Goal: Information Seeking & Learning: Learn about a topic

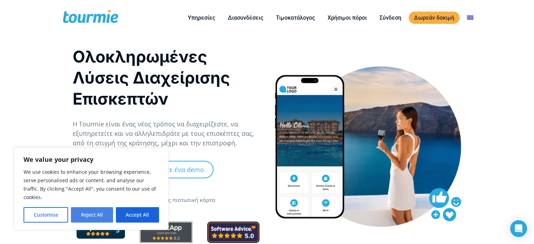
click at [82, 215] on button "Reject All" at bounding box center [92, 214] width 42 height 15
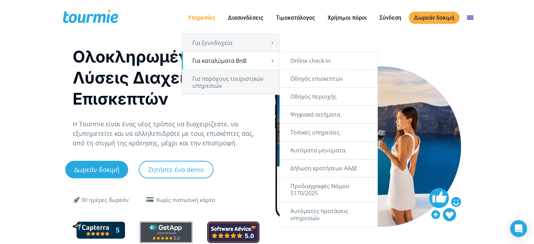
click at [206, 63] on link "Για καταλύματα BnB" at bounding box center [231, 61] width 98 height 18
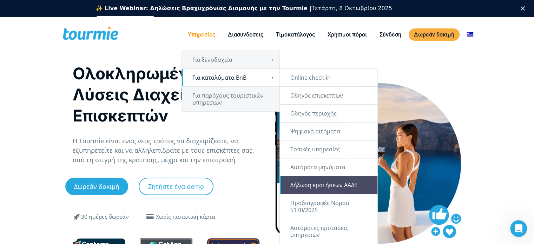
click at [315, 185] on link "Δήλωση κρατήσεων ΑΑΔΕ" at bounding box center [329, 185] width 98 height 18
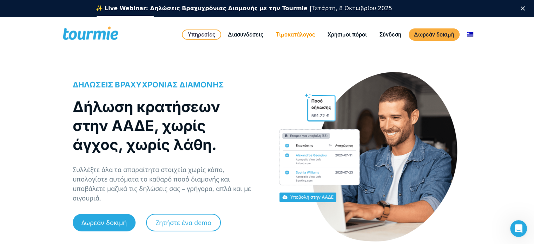
click at [299, 33] on link "Τιμοκατάλογος" at bounding box center [295, 34] width 49 height 9
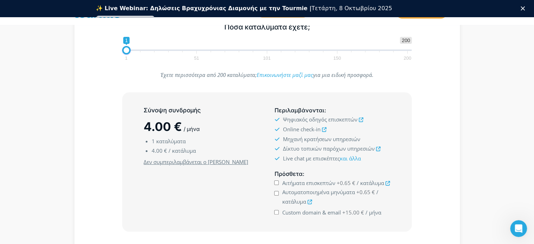
scroll to position [131, 0]
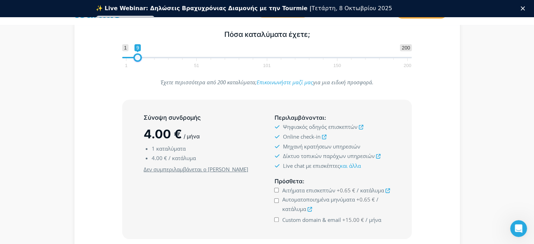
drag, startPoint x: 126, startPoint y: 59, endPoint x: 138, endPoint y: 59, distance: 11.6
click at [138, 59] on span at bounding box center [137, 57] width 8 height 8
click at [135, 58] on span at bounding box center [135, 57] width 8 height 8
click at [132, 56] on span at bounding box center [132, 57] width 8 height 8
type input "1"
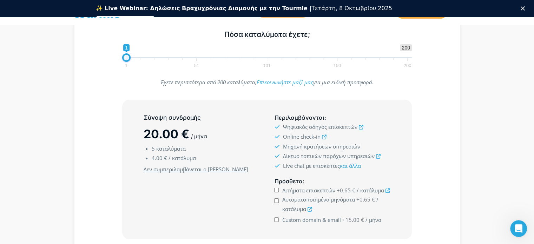
drag, startPoint x: 132, startPoint y: 58, endPoint x: 125, endPoint y: 58, distance: 6.7
click at [125, 58] on span at bounding box center [126, 57] width 8 height 8
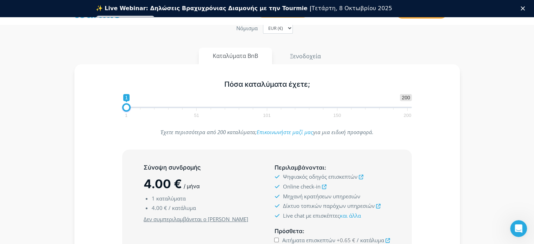
scroll to position [80, 0]
click at [283, 58] on button "Ξενοδοχεία" at bounding box center [305, 57] width 60 height 17
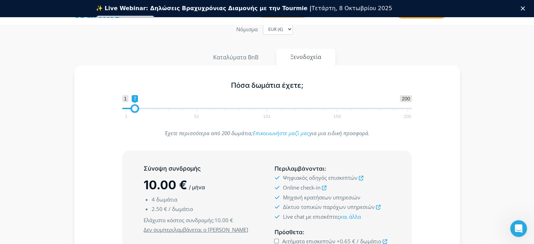
type input "6"
click at [134, 108] on span at bounding box center [133, 108] width 8 height 8
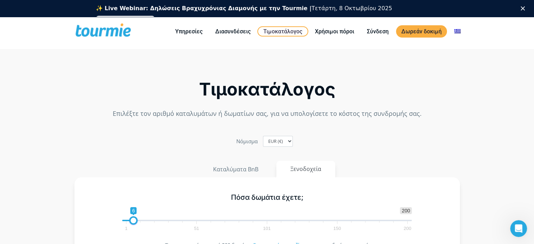
scroll to position [0, 0]
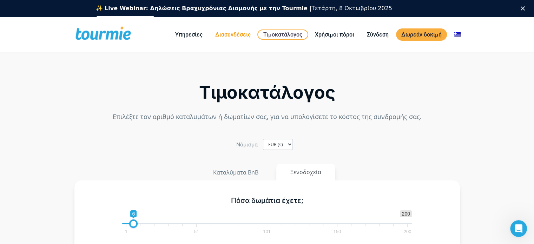
click at [232, 35] on link "Διασυνδέσεις" at bounding box center [233, 34] width 46 height 9
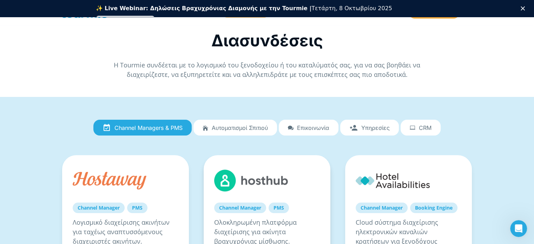
scroll to position [36, 0]
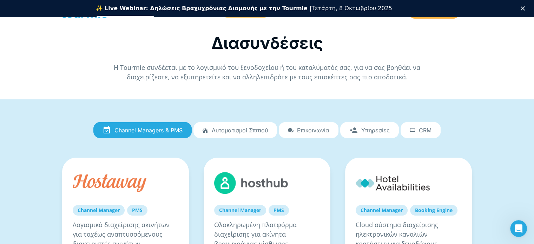
click at [234, 129] on span "Αυτοματισμοί Σπιτιού" at bounding box center [240, 130] width 56 height 6
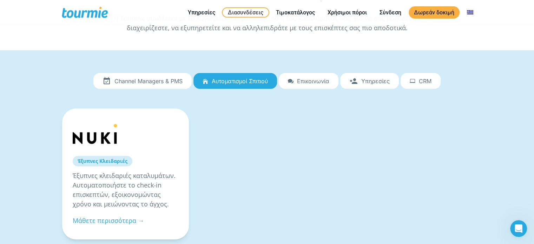
scroll to position [72, 0]
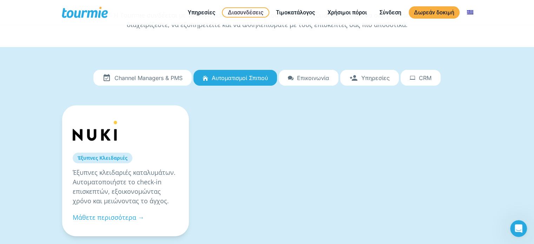
click at [166, 81] on link "Channel Managers & PMS" at bounding box center [142, 78] width 98 height 16
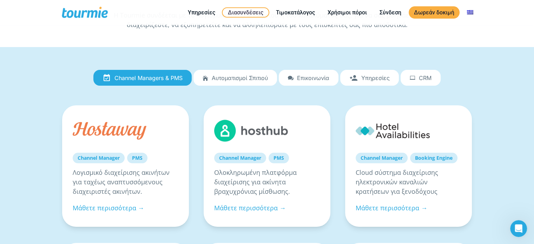
click at [361, 76] on link "Υπηρεσίες" at bounding box center [369, 78] width 59 height 16
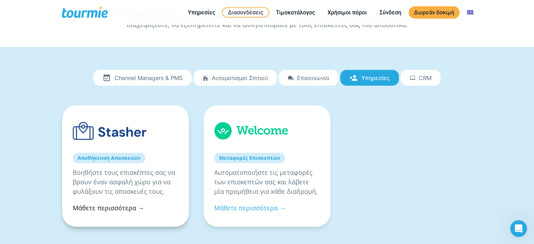
click at [123, 209] on link "Μάθετε περισσότερα →" at bounding box center [109, 208] width 72 height 8
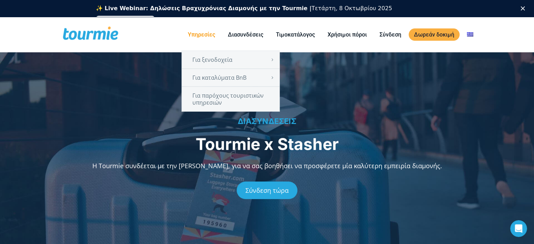
click at [208, 35] on link "Υπηρεσίες" at bounding box center [201, 34] width 38 height 9
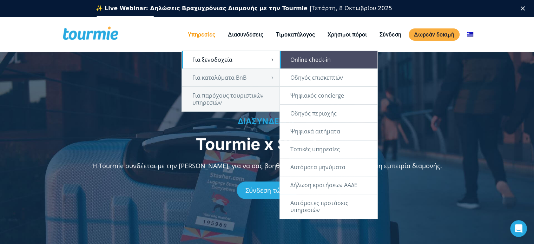
click at [308, 62] on link "Online check-in" at bounding box center [329, 60] width 98 height 18
